Goal: Task Accomplishment & Management: Use online tool/utility

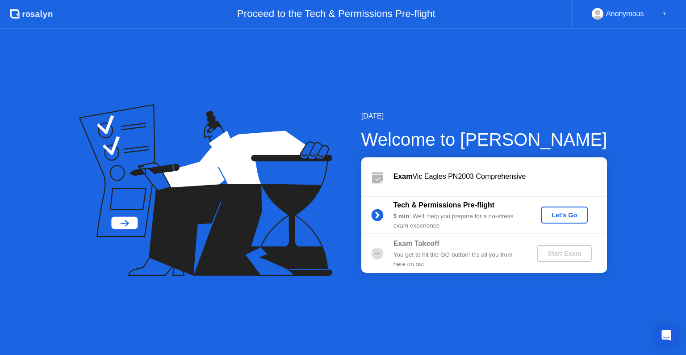
click at [583, 214] on div "Let's Go" at bounding box center [565, 214] width 40 height 7
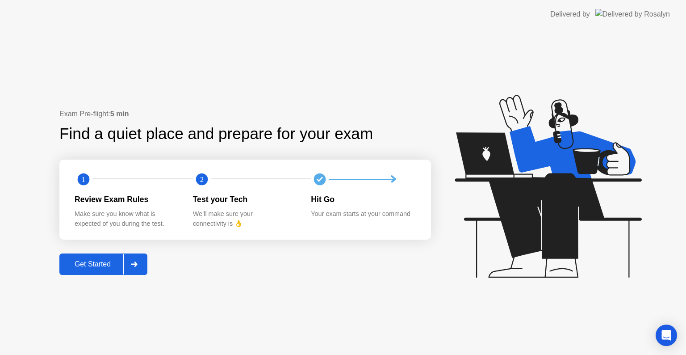
click at [115, 262] on div "Get Started" at bounding box center [92, 264] width 61 height 8
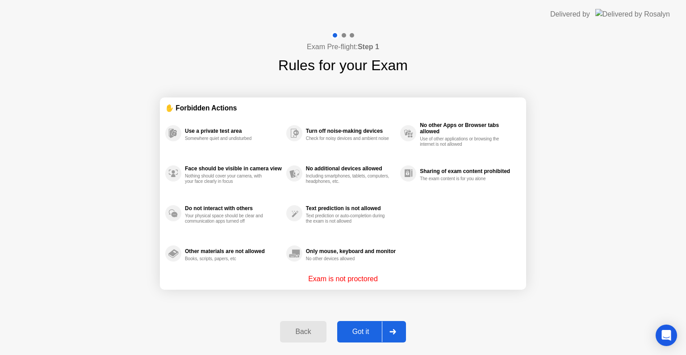
click at [359, 336] on button "Got it" at bounding box center [371, 331] width 69 height 21
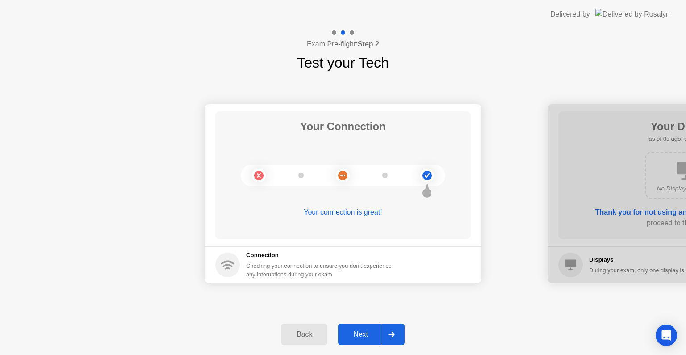
click at [316, 336] on div "Back" at bounding box center [304, 334] width 41 height 8
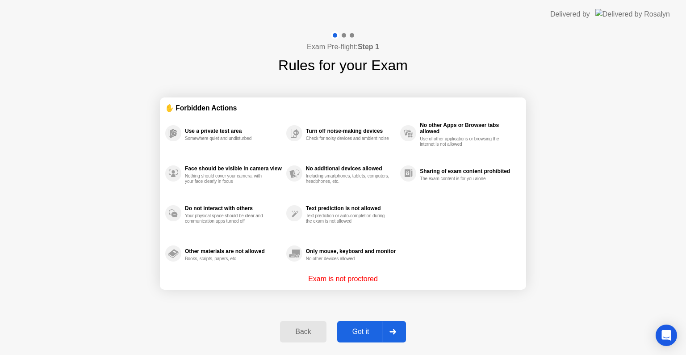
click at [359, 328] on div "Got it" at bounding box center [361, 332] width 42 height 8
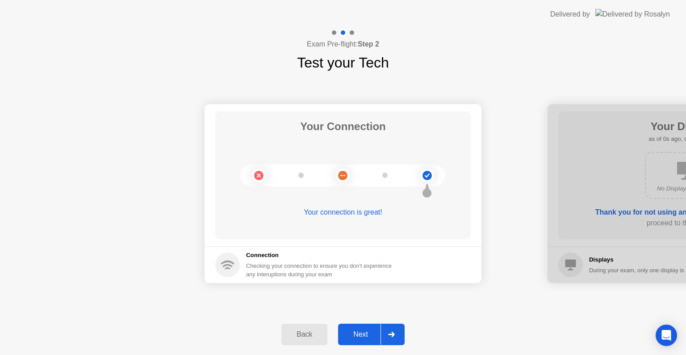
click at [357, 327] on button "Next" at bounding box center [371, 334] width 67 height 21
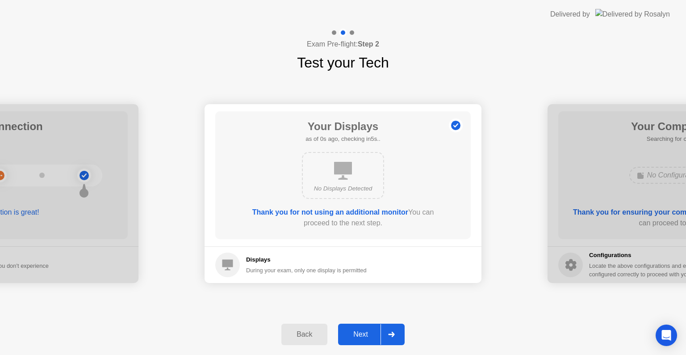
click at [357, 327] on button "Next" at bounding box center [371, 334] width 67 height 21
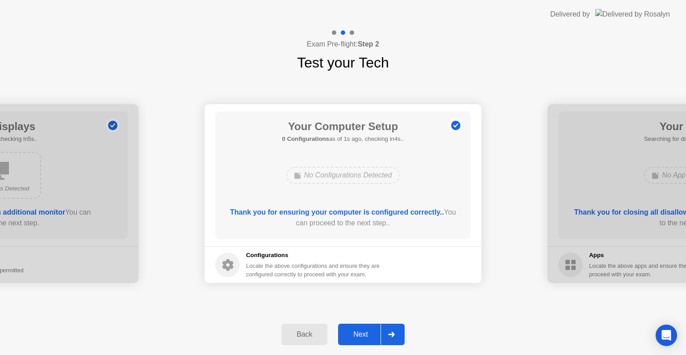
click at [366, 337] on button "Next" at bounding box center [371, 334] width 67 height 21
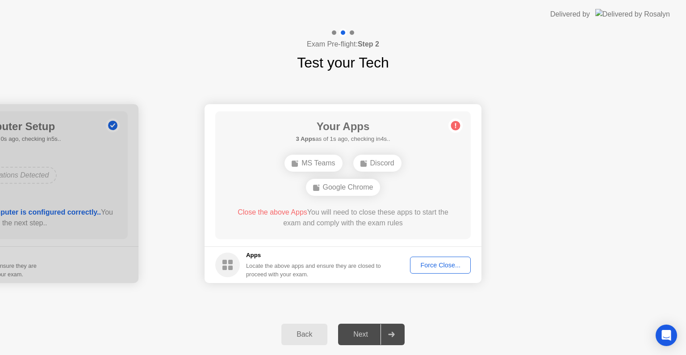
click at [427, 267] on div "Force Close..." at bounding box center [440, 264] width 55 height 7
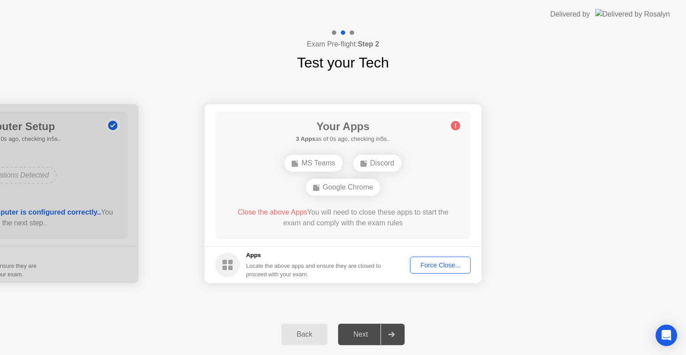
click at [423, 265] on div "Force Close..." at bounding box center [440, 264] width 55 height 7
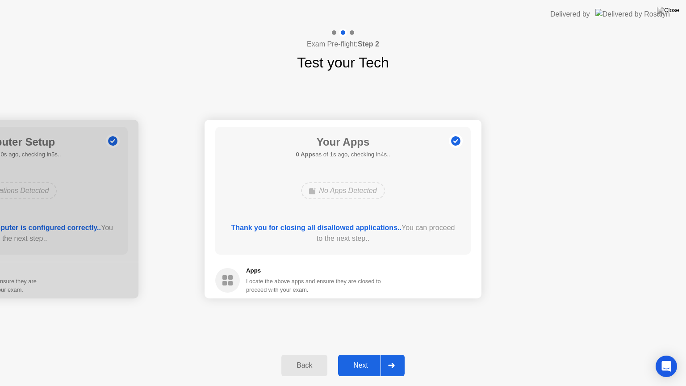
click at [354, 354] on button "Next" at bounding box center [371, 365] width 67 height 21
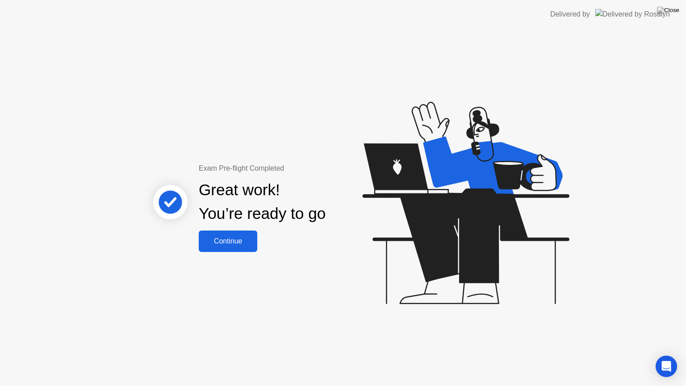
click at [231, 245] on div "Continue" at bounding box center [228, 241] width 53 height 8
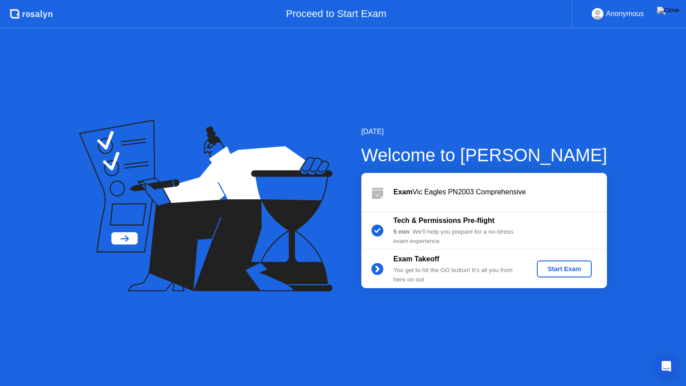
click at [570, 269] on div "Start Exam" at bounding box center [565, 268] width 48 height 7
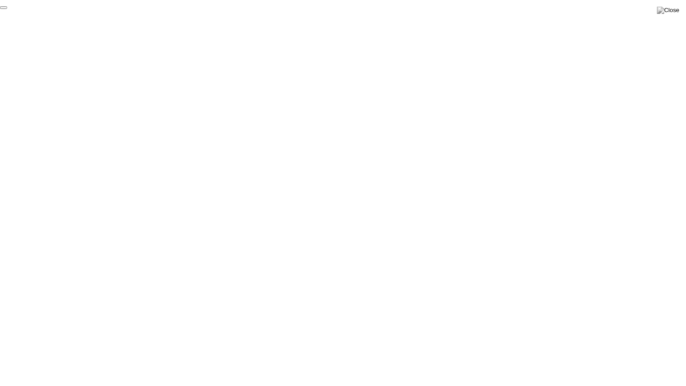
click div "End Proctoring Session"
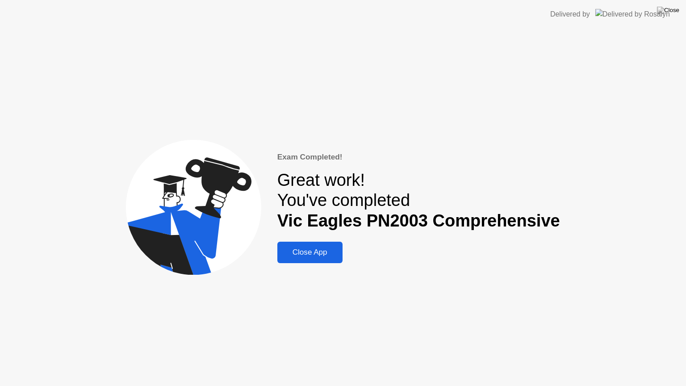
click at [336, 251] on div "Close App" at bounding box center [310, 252] width 60 height 9
